Goal: Transaction & Acquisition: Purchase product/service

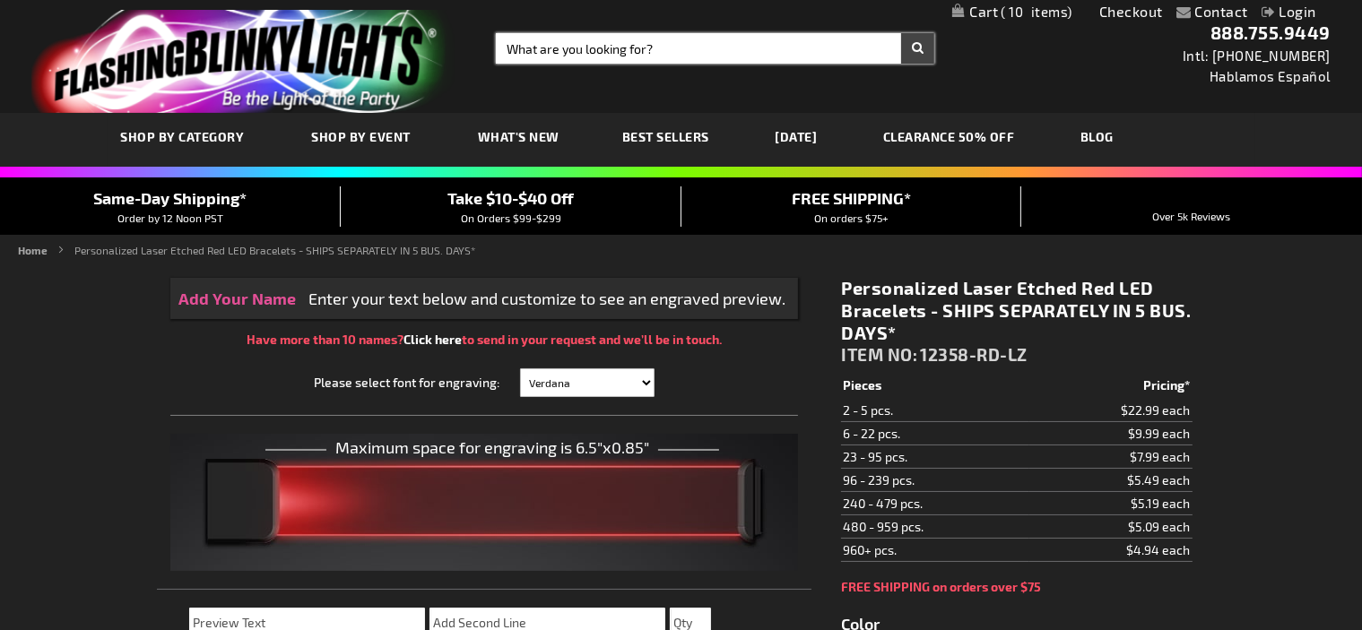
click at [557, 41] on input "Search" at bounding box center [715, 48] width 439 height 30
type input "11840-CLR-MLT"
click at [901, 33] on button "Search" at bounding box center [917, 48] width 33 height 30
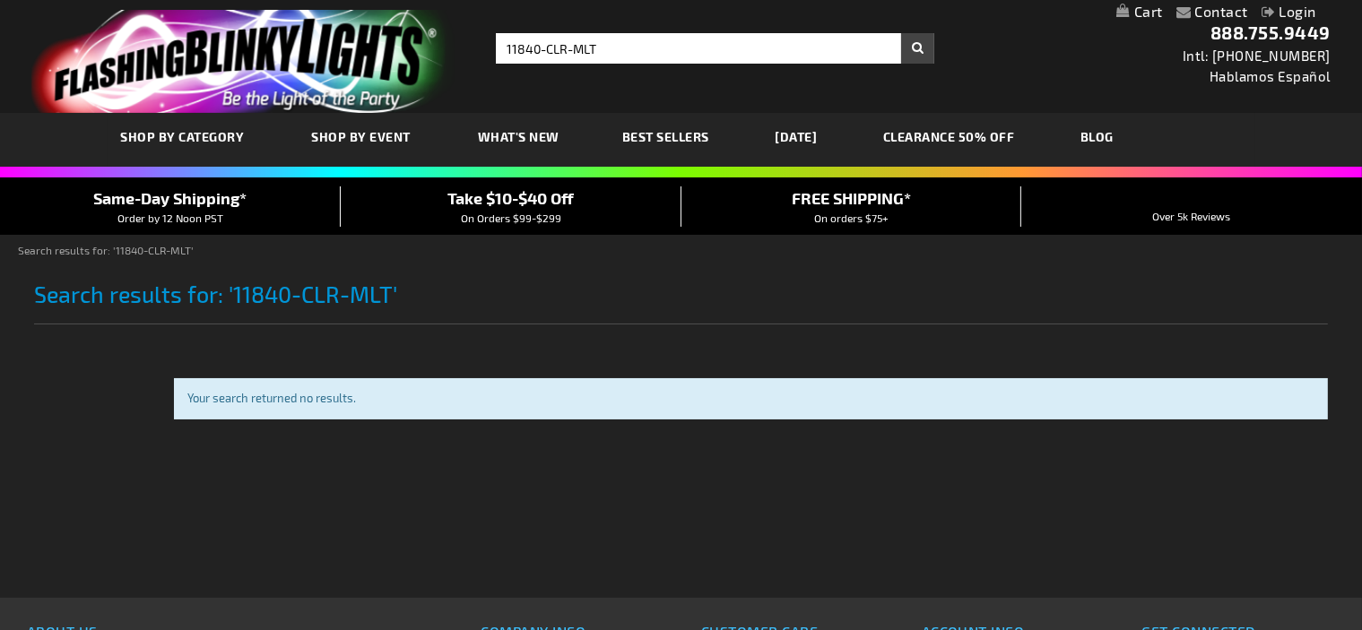
type input "adminchris"
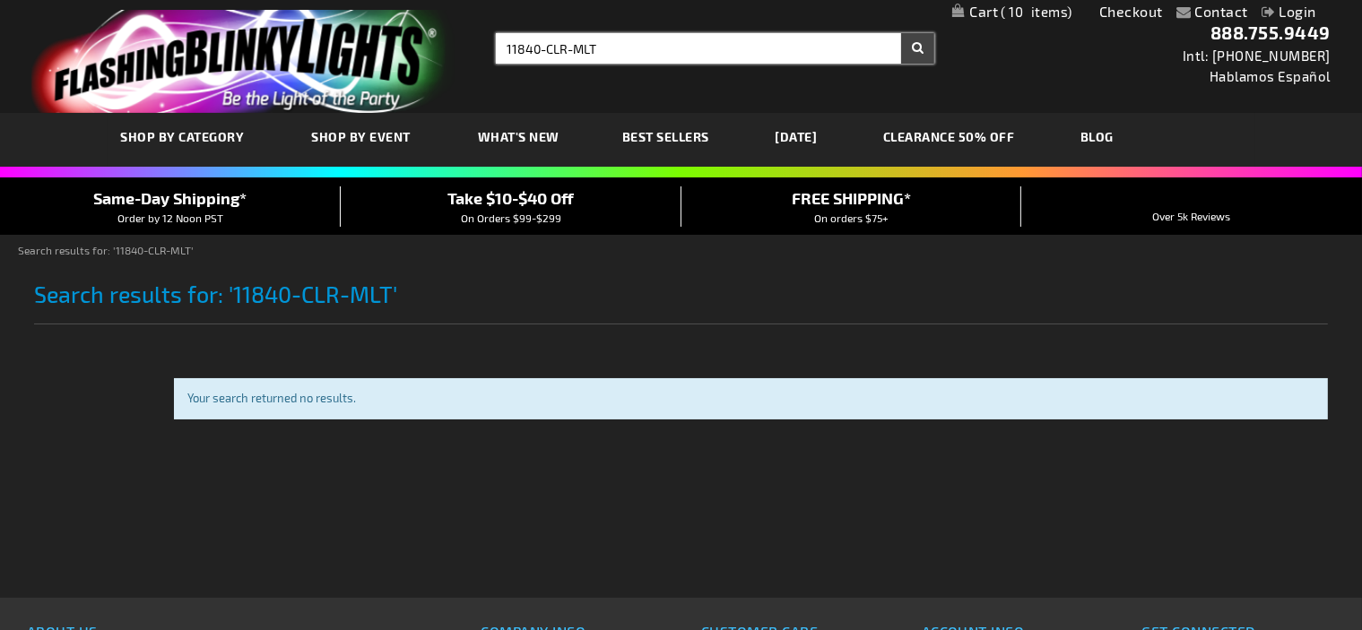
click at [557, 41] on input "11840-CLR-MLT" at bounding box center [715, 48] width 439 height 30
type input "11840"
click at [901, 33] on button "Search" at bounding box center [917, 48] width 33 height 30
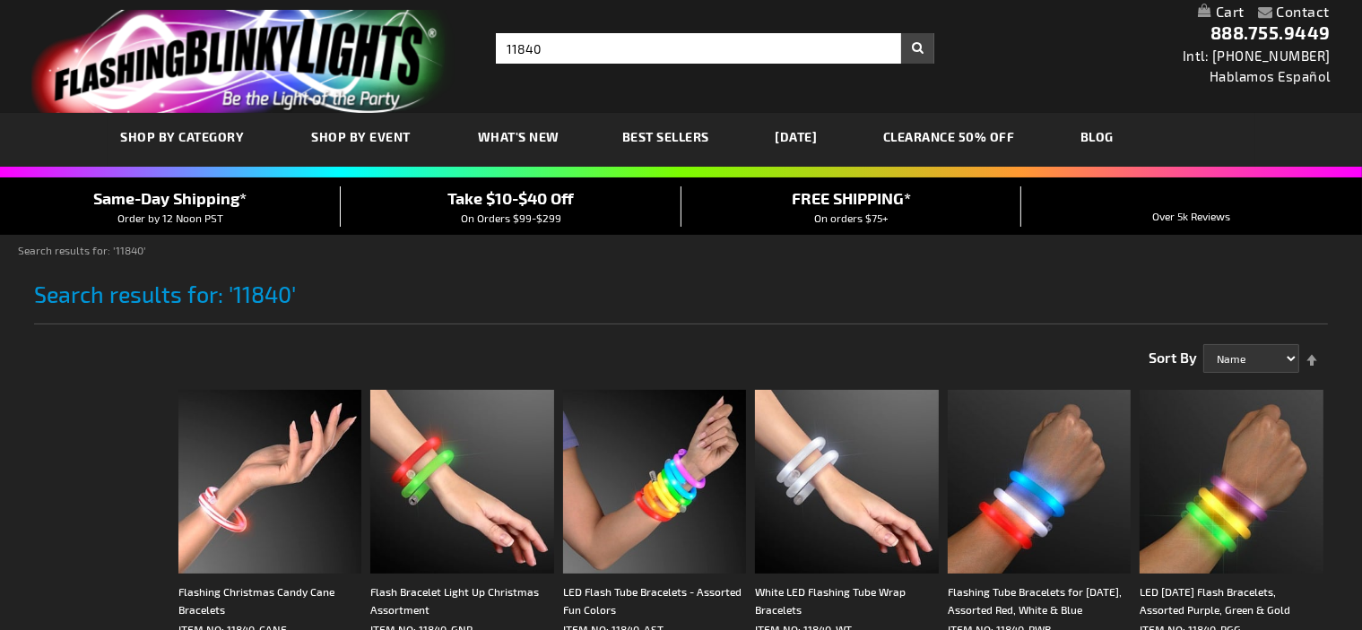
type input "adminchris"
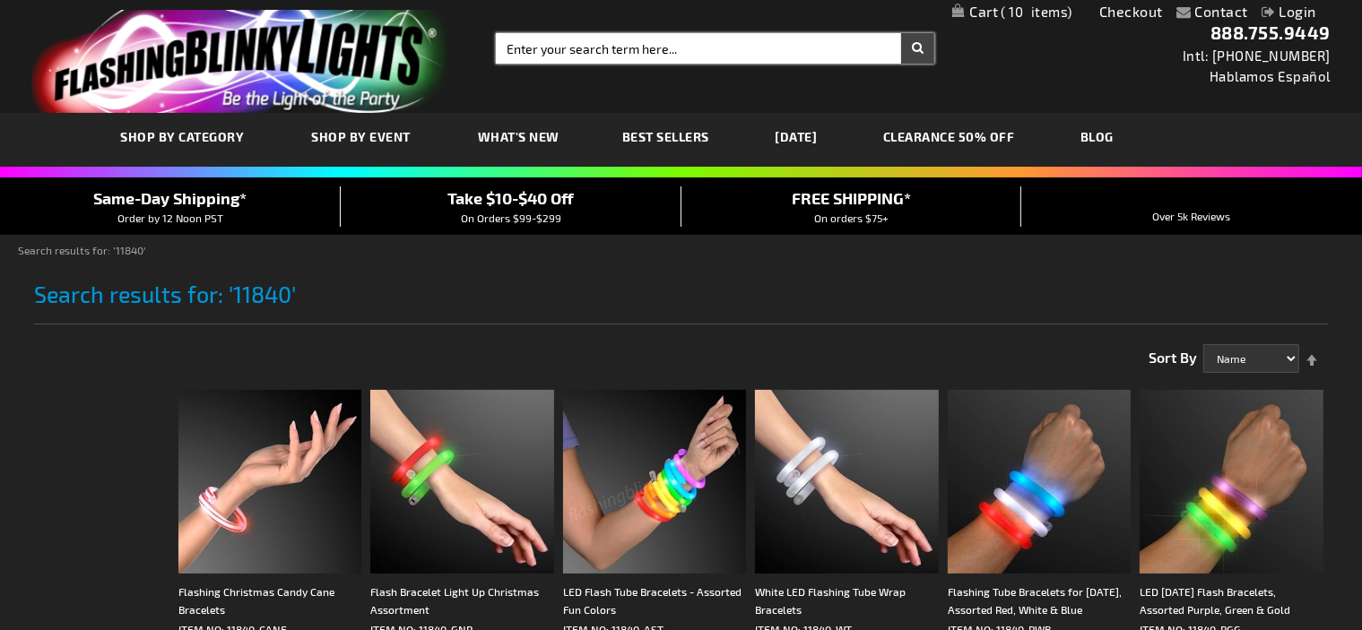
click at [611, 50] on input "Enter your search term here..." at bounding box center [715, 48] width 439 height 30
click at [611, 50] on input "Enter your search 12125term here..." at bounding box center [715, 48] width 439 height 30
click at [635, 49] on input "Enter your search 12125term here..." at bounding box center [715, 48] width 439 height 30
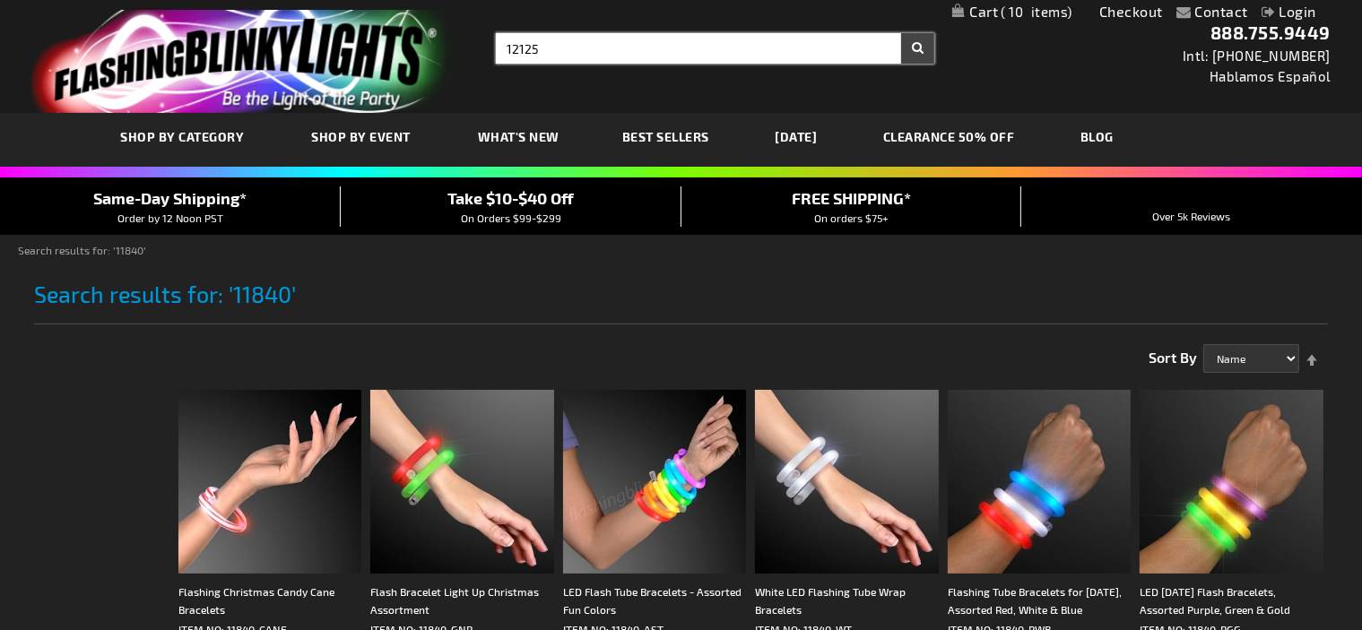
type input "12125"
click at [901, 33] on button "Search" at bounding box center [917, 48] width 33 height 30
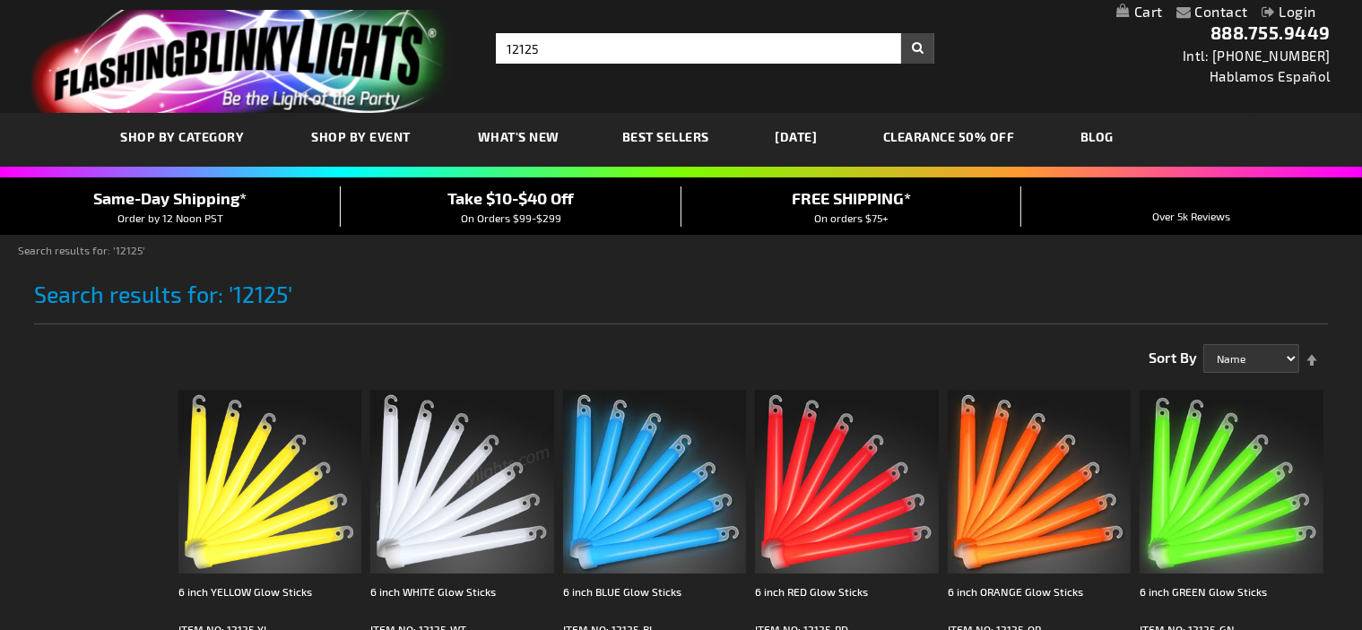
type input "adminchris"
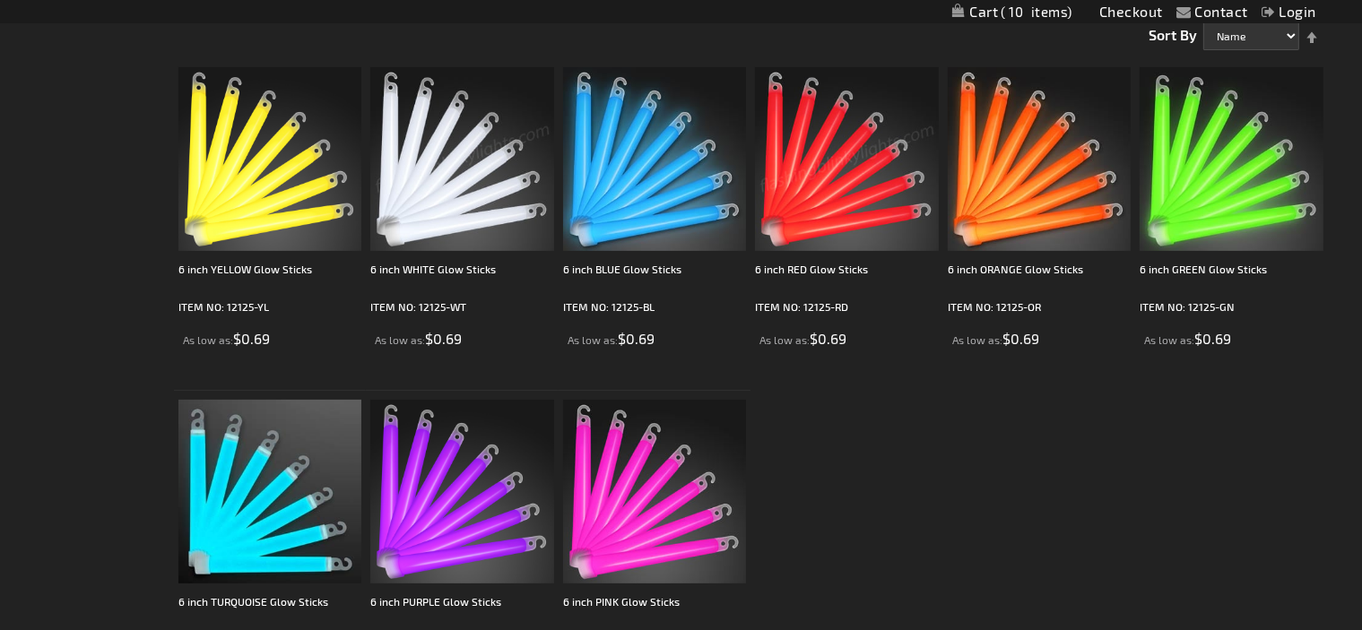
scroll to position [300, 0]
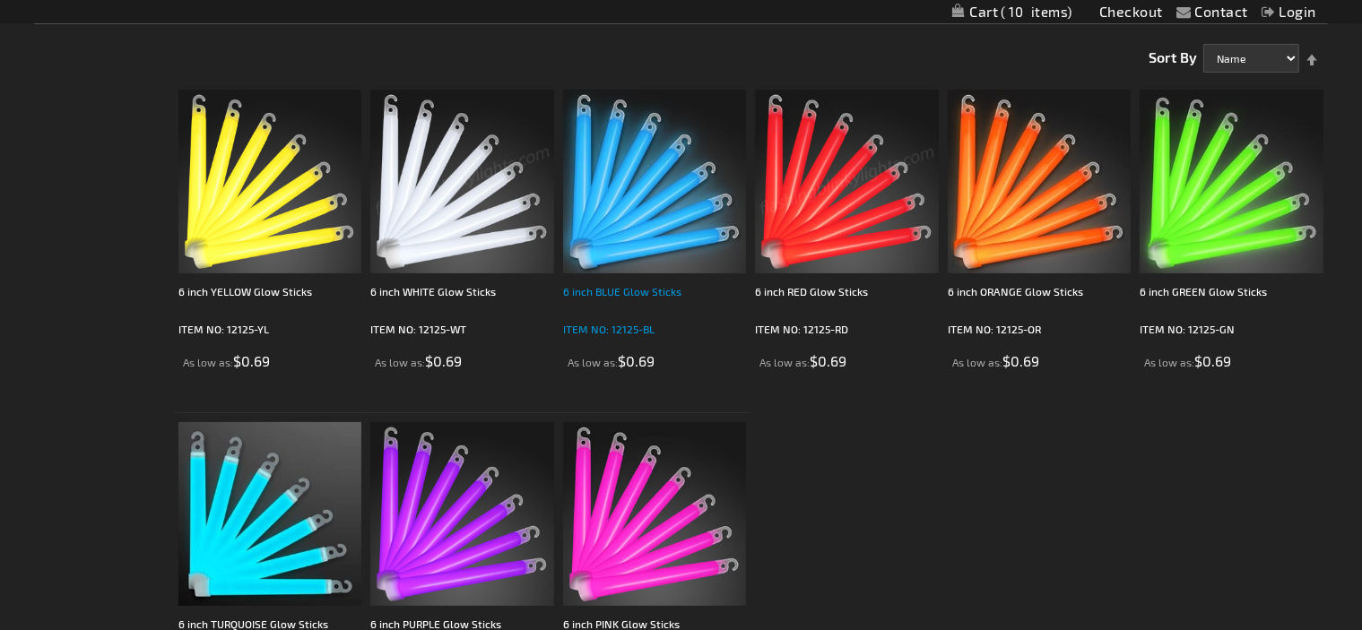
click at [656, 291] on div "6 inch BLUE Glow Sticks" at bounding box center [655, 301] width 184 height 36
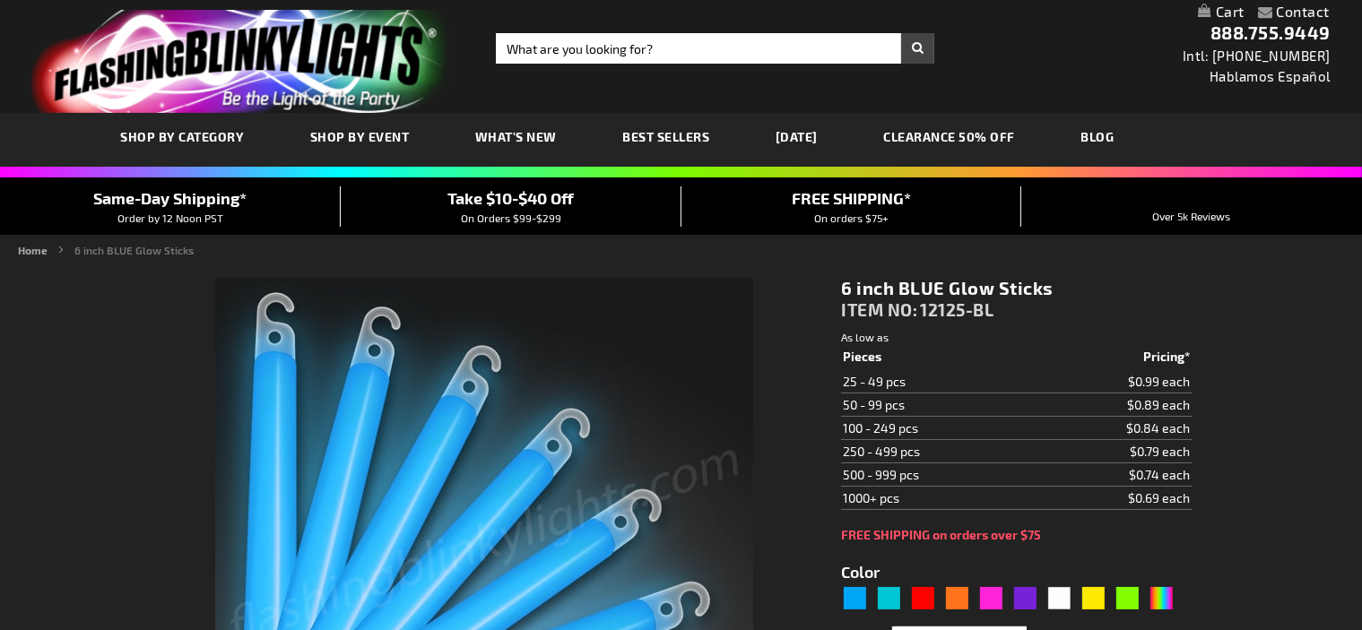
type input "5629"
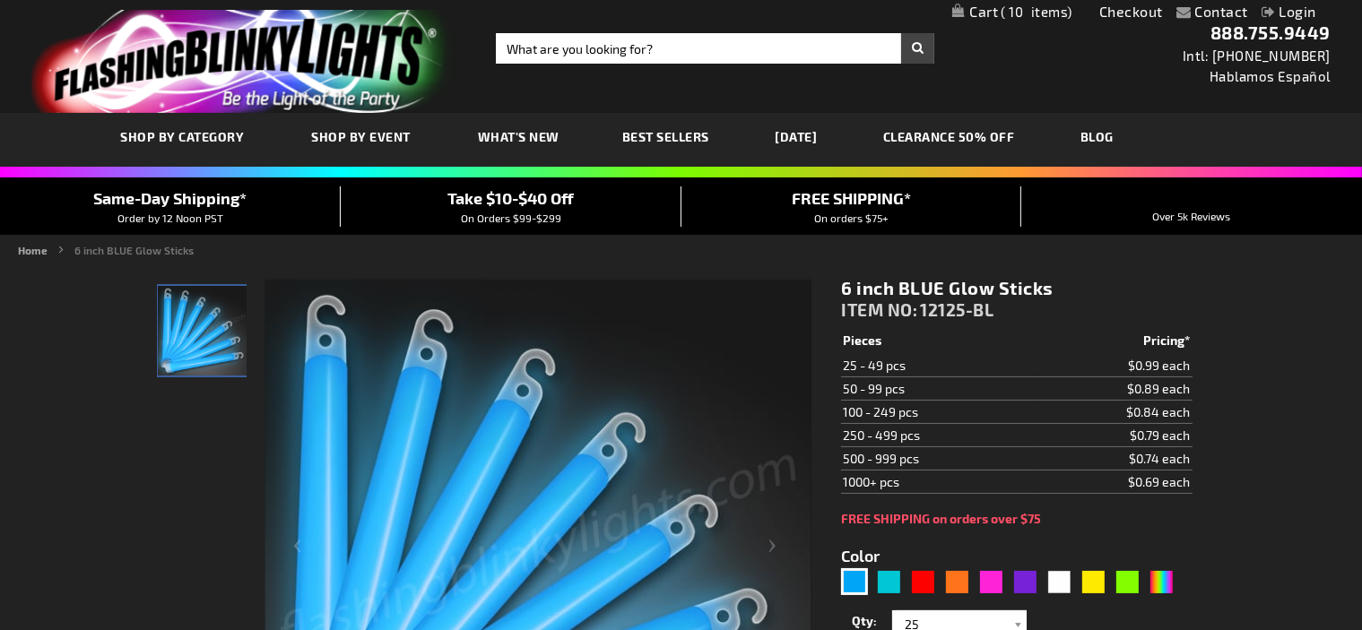
type input "adminchris"
